Goal: Information Seeking & Learning: Learn about a topic

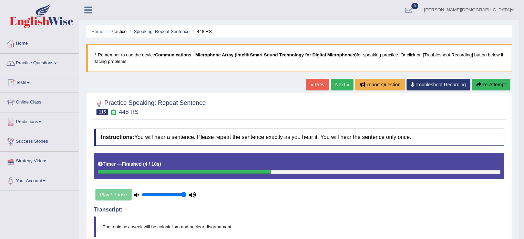
click at [58, 62] on link "Practice Questions" at bounding box center [39, 62] width 79 height 17
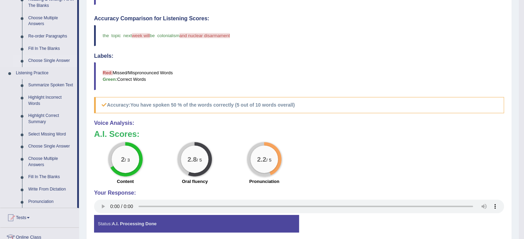
scroll to position [319, 0]
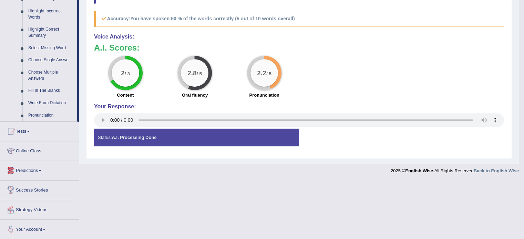
click at [39, 151] on link "Online Class" at bounding box center [39, 150] width 79 height 17
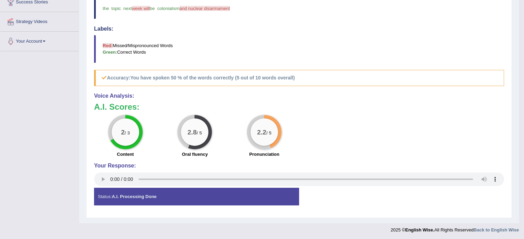
scroll to position [140, 0]
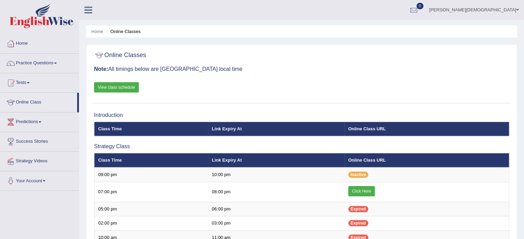
click at [57, 63] on span at bounding box center [55, 63] width 3 height 1
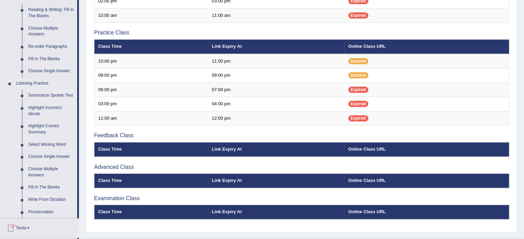
scroll to position [319, 0]
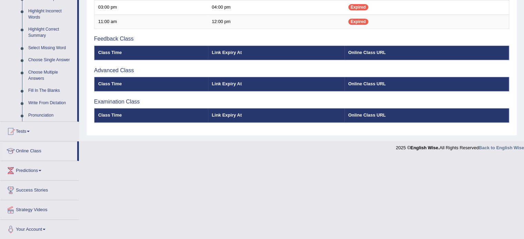
click at [41, 151] on link "Online Class" at bounding box center [38, 150] width 77 height 17
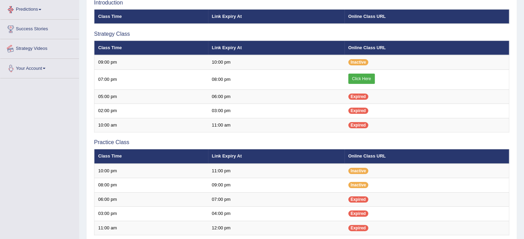
scroll to position [105, 0]
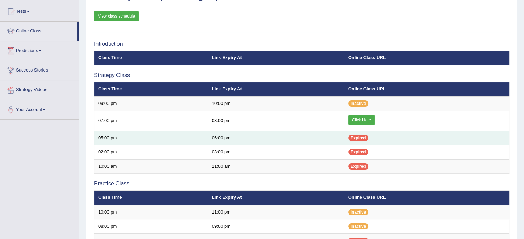
scroll to position [70, 0]
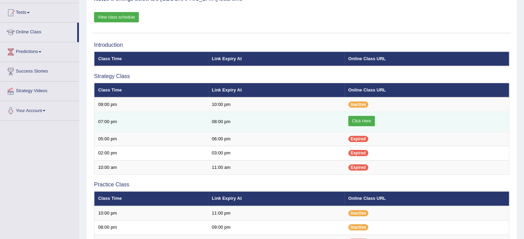
click at [365, 119] on link "Click Here" at bounding box center [361, 121] width 27 height 10
click at [360, 118] on link "Click Here" at bounding box center [361, 121] width 27 height 10
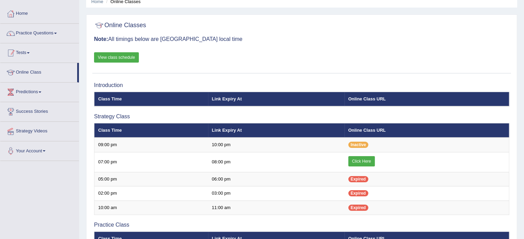
scroll to position [21, 0]
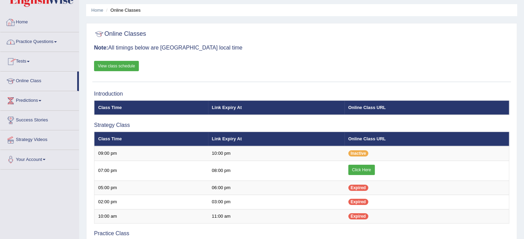
click at [24, 23] on link "Home" at bounding box center [39, 21] width 79 height 17
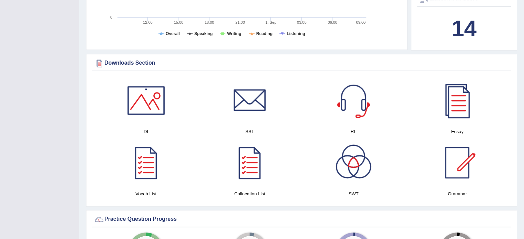
scroll to position [297, 0]
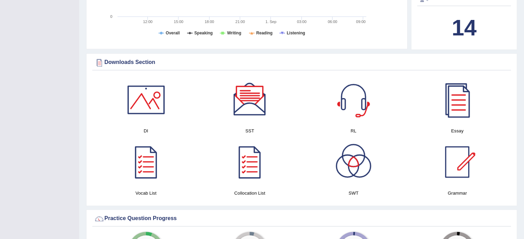
click at [248, 104] on div at bounding box center [250, 100] width 48 height 48
